Goal: Task Accomplishment & Management: Complete application form

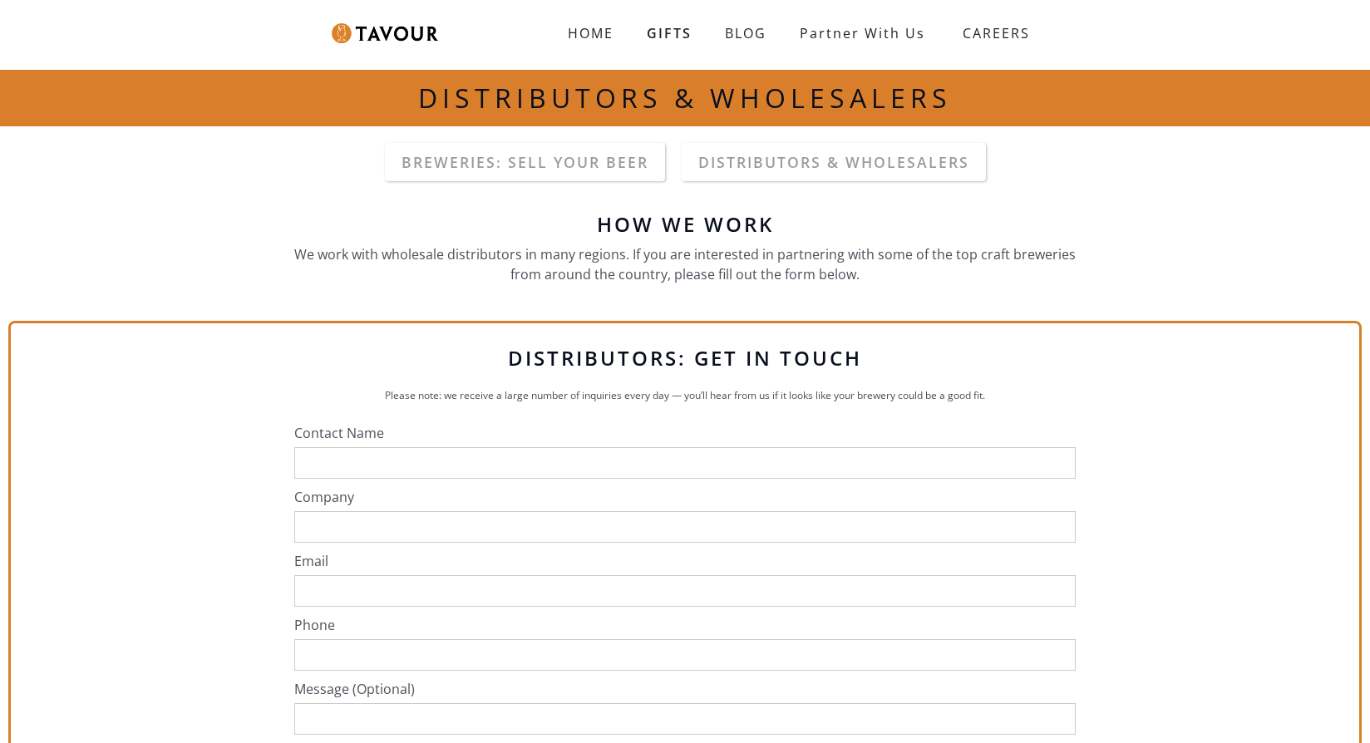
scroll to position [17, 0]
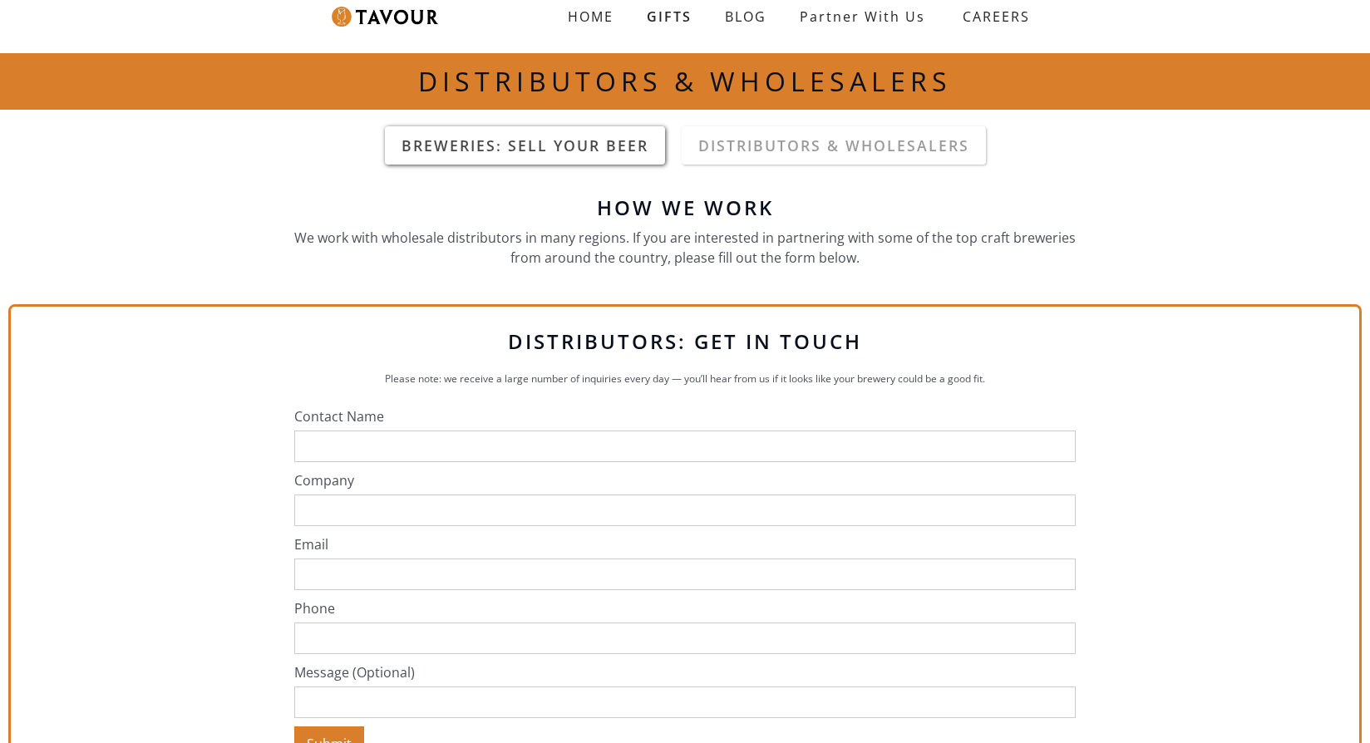
click at [592, 155] on link "Breweries: sell your beer" at bounding box center [525, 145] width 280 height 38
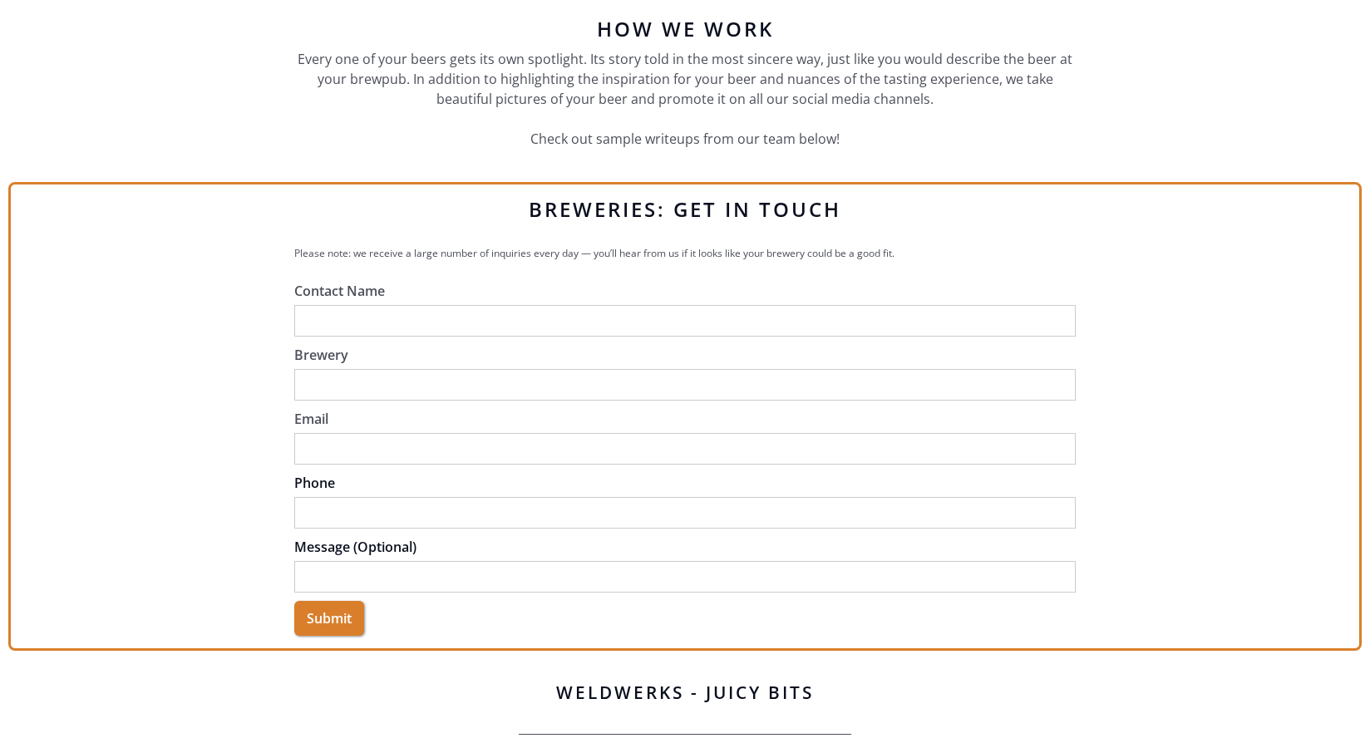
scroll to position [197, 0]
click at [744, 316] on input "Contact Name" at bounding box center [685, 319] width 782 height 32
type input "[PERSON_NAME][DEMOGRAPHIC_DATA]"
type input "[EMAIL_ADDRESS][DOMAIN_NAME]"
type input "8504209741"
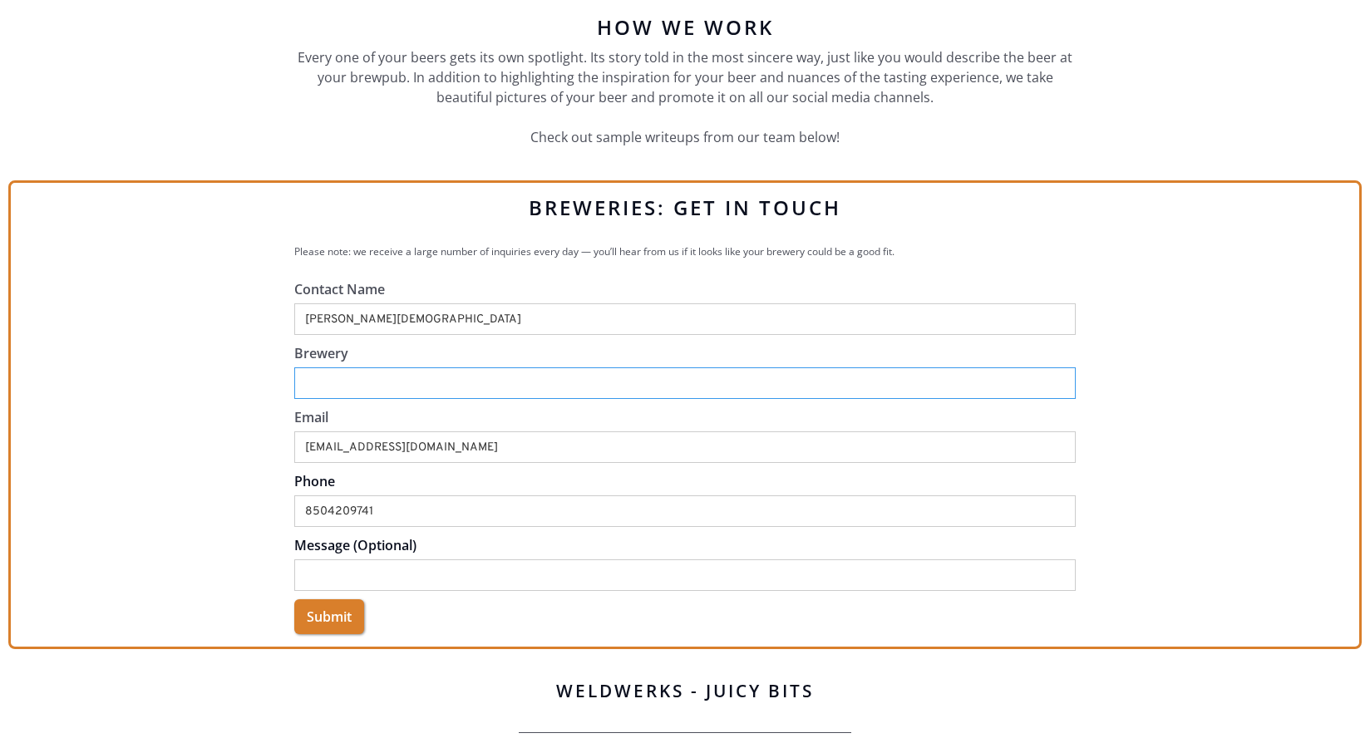
click at [856, 383] on input "Brewery" at bounding box center [685, 383] width 782 height 32
type input "Palm Folly Hard [PERSON_NAME]"
click at [708, 580] on input "Message (Optional)" at bounding box center [685, 576] width 782 height 32
type input "I"
click at [345, 618] on input "Submit" at bounding box center [329, 616] width 70 height 35
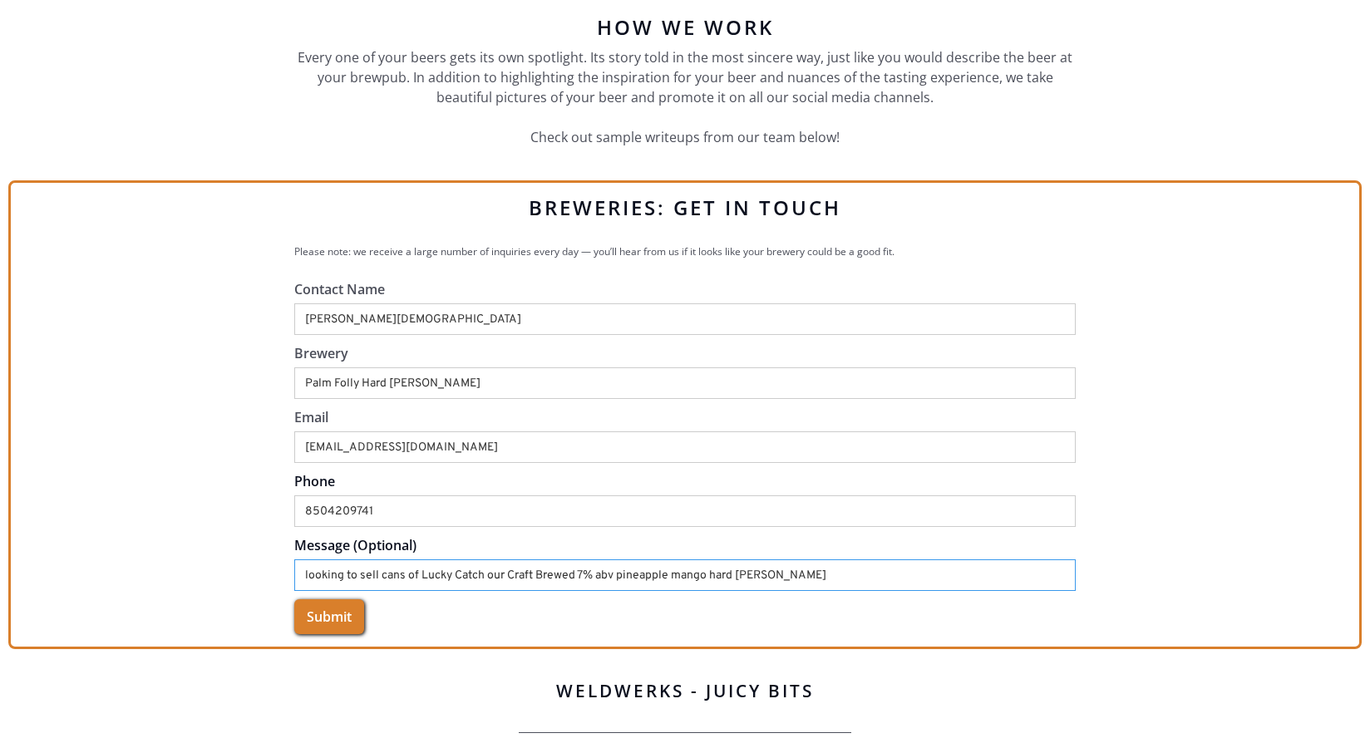
type input "looking to sell cans of Lucky Catch our Craft Brewed 7% abv pineapple mango har…"
click at [328, 624] on input "Submit" at bounding box center [329, 616] width 70 height 35
type input "Please wait..."
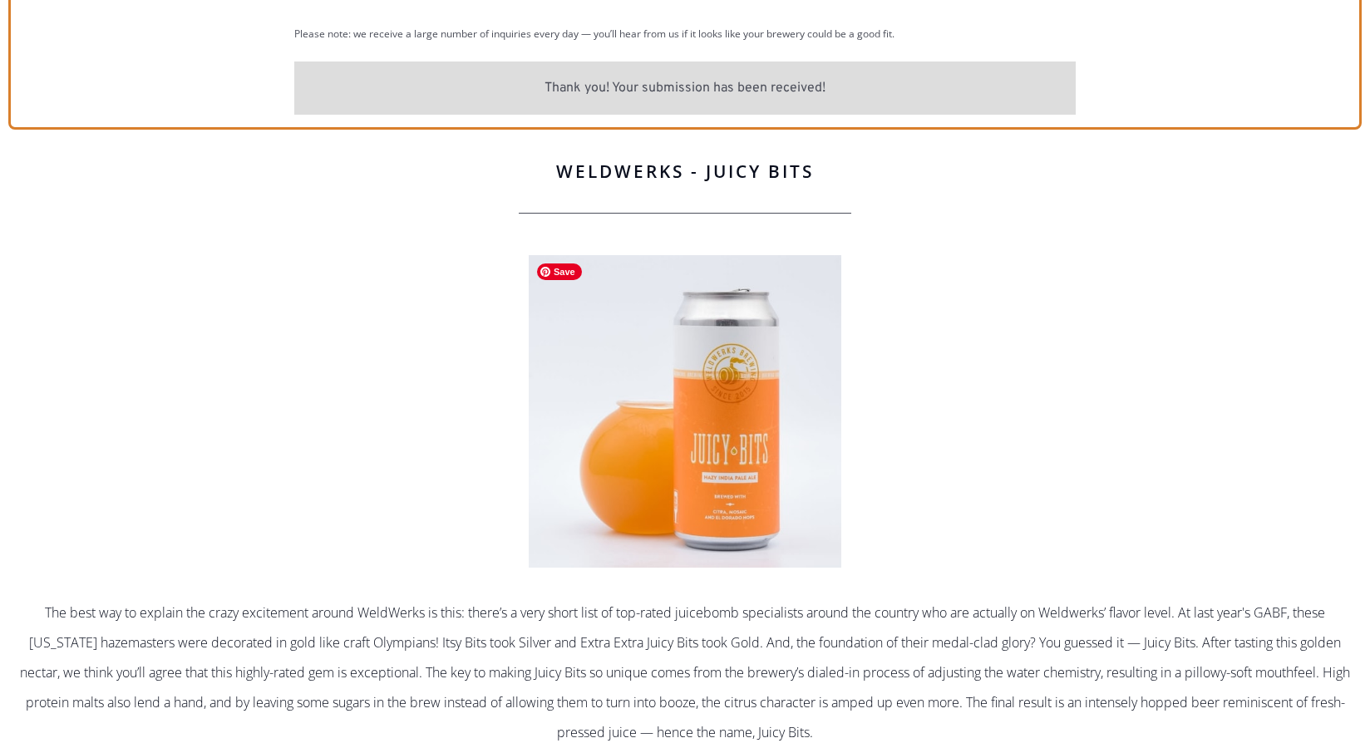
scroll to position [417, 0]
